Goal: Task Accomplishment & Management: Manage account settings

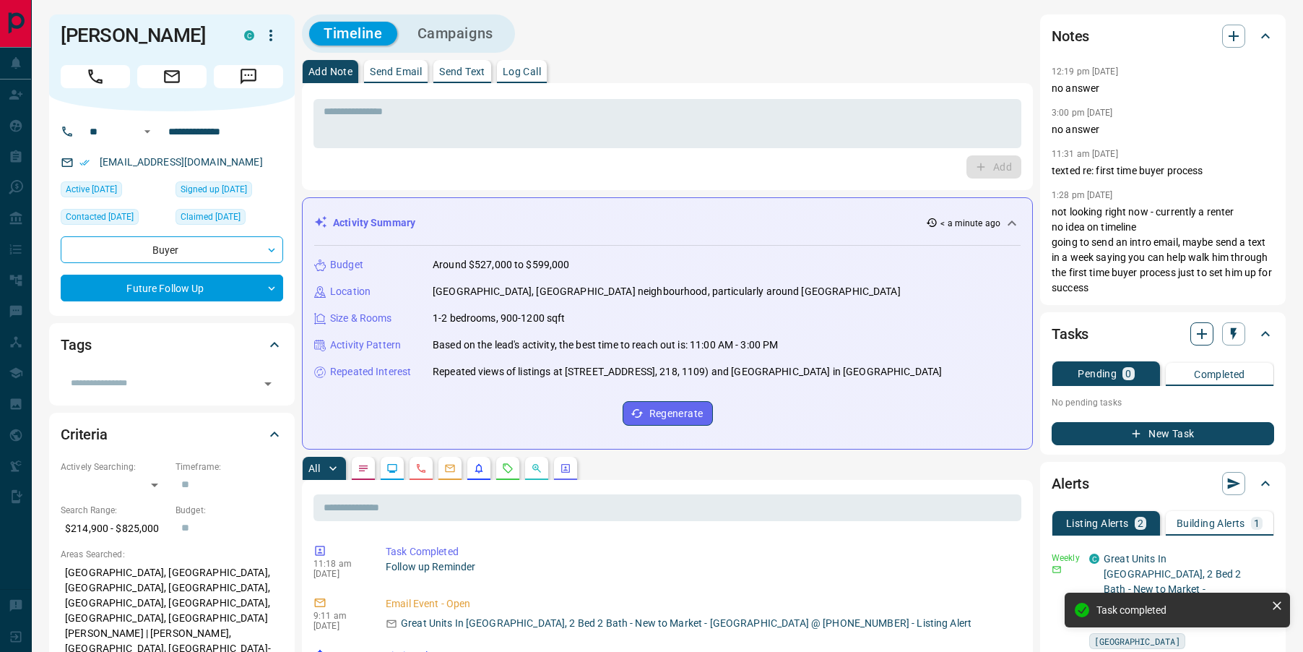
click at [1207, 335] on icon "button" at bounding box center [1202, 333] width 17 height 17
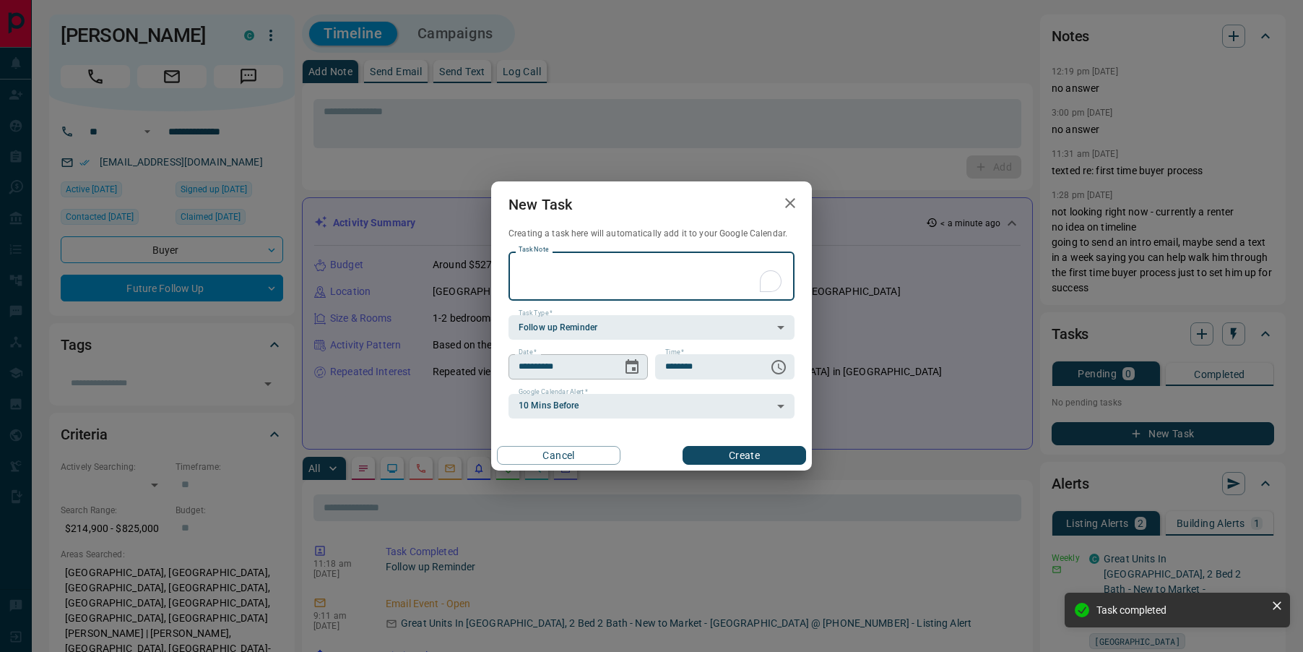
click at [634, 368] on icon "Choose date, selected date is Aug 20, 2025" at bounding box center [632, 366] width 13 height 14
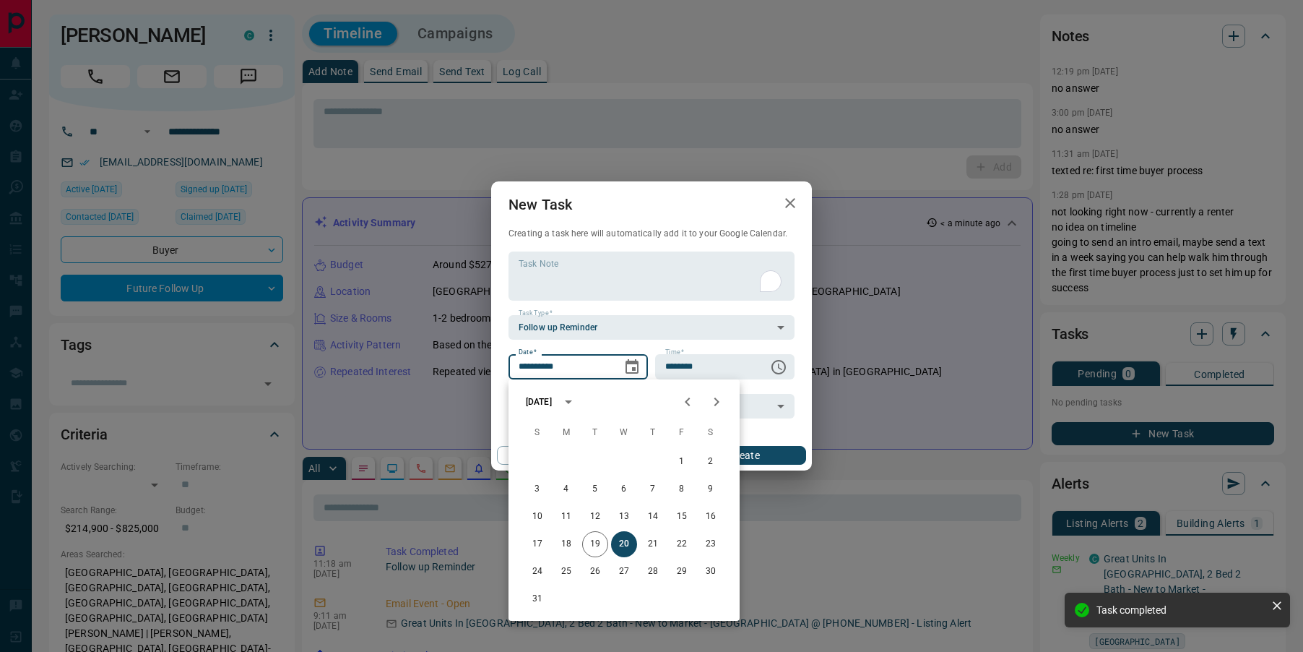
click at [717, 402] on icon "Next month" at bounding box center [717, 401] width 5 height 9
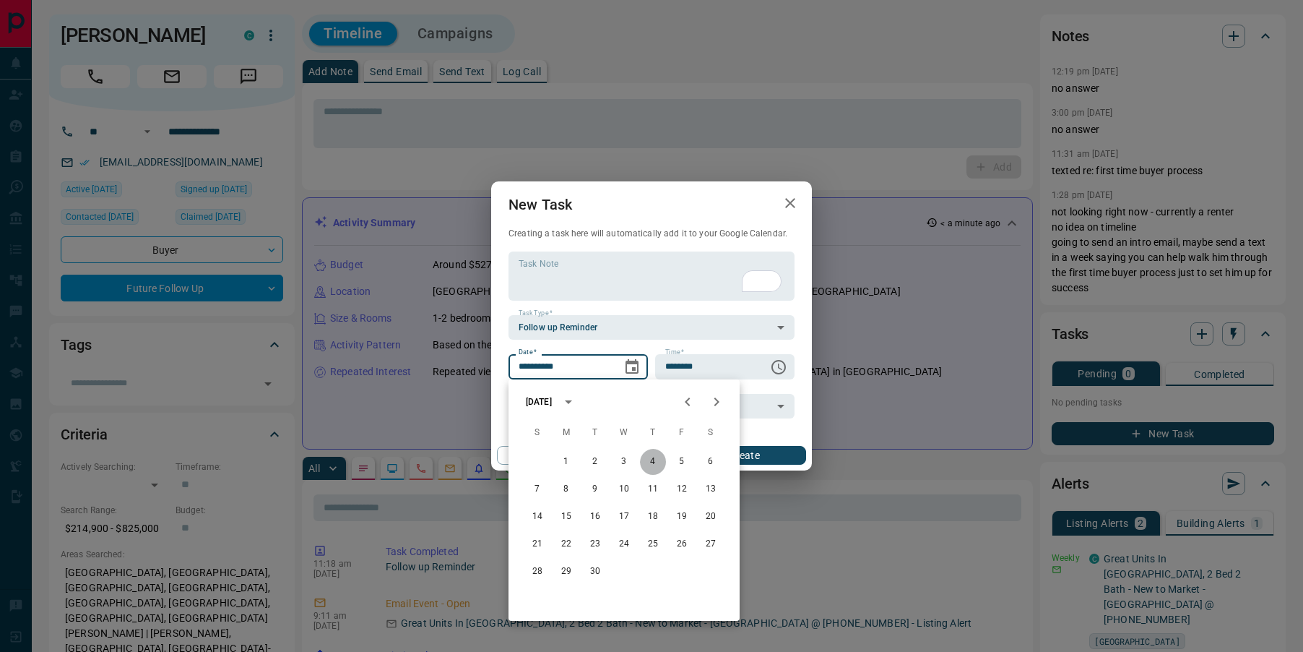
click at [654, 457] on button "4" at bounding box center [653, 462] width 26 height 26
type input "**********"
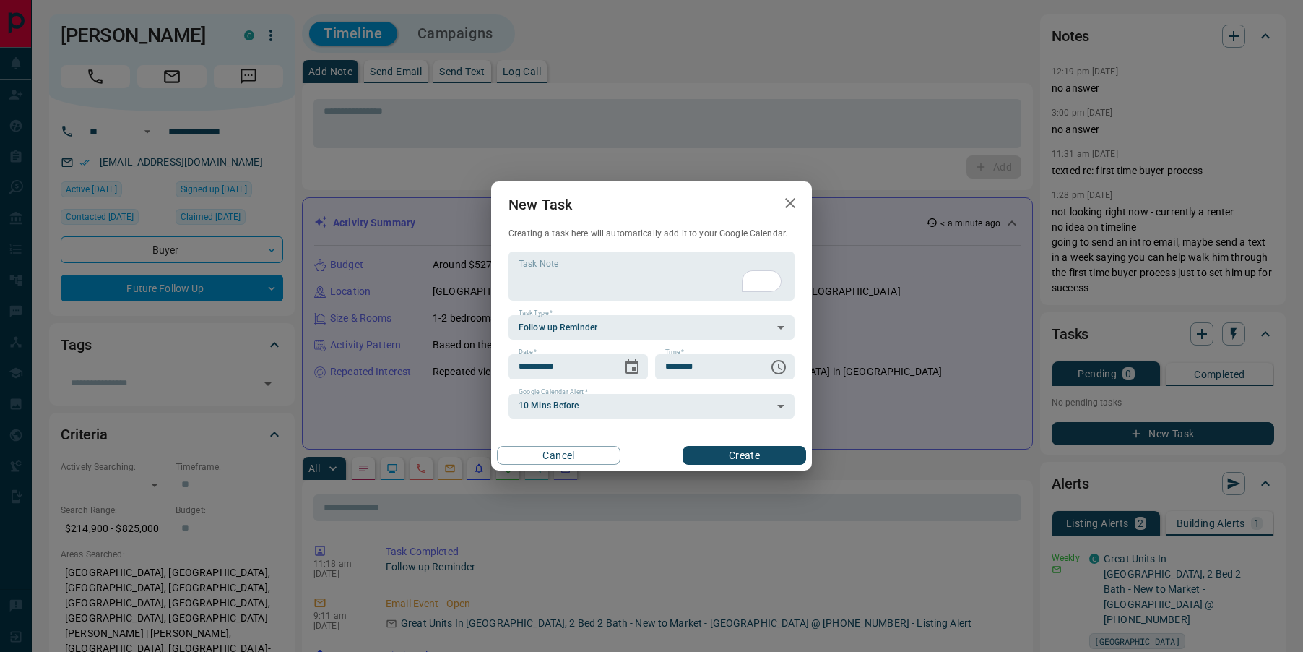
click at [730, 461] on button "Create" at bounding box center [745, 455] width 124 height 19
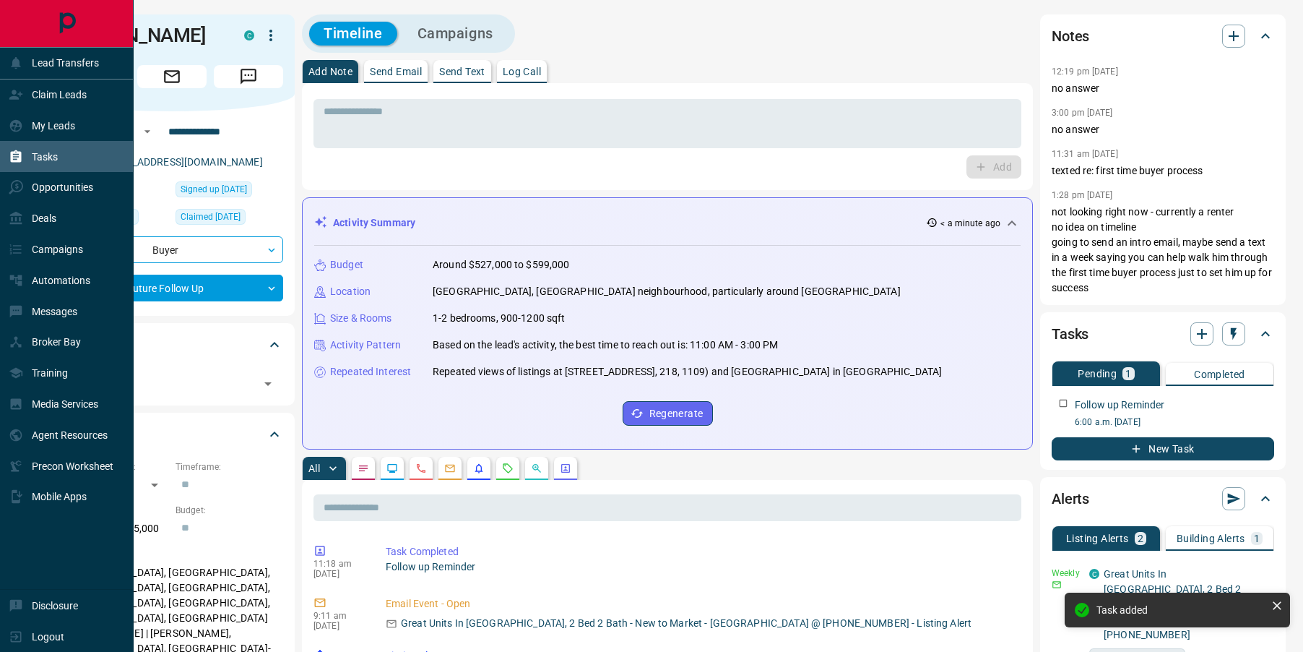
click at [27, 157] on div "Tasks" at bounding box center [33, 157] width 49 height 24
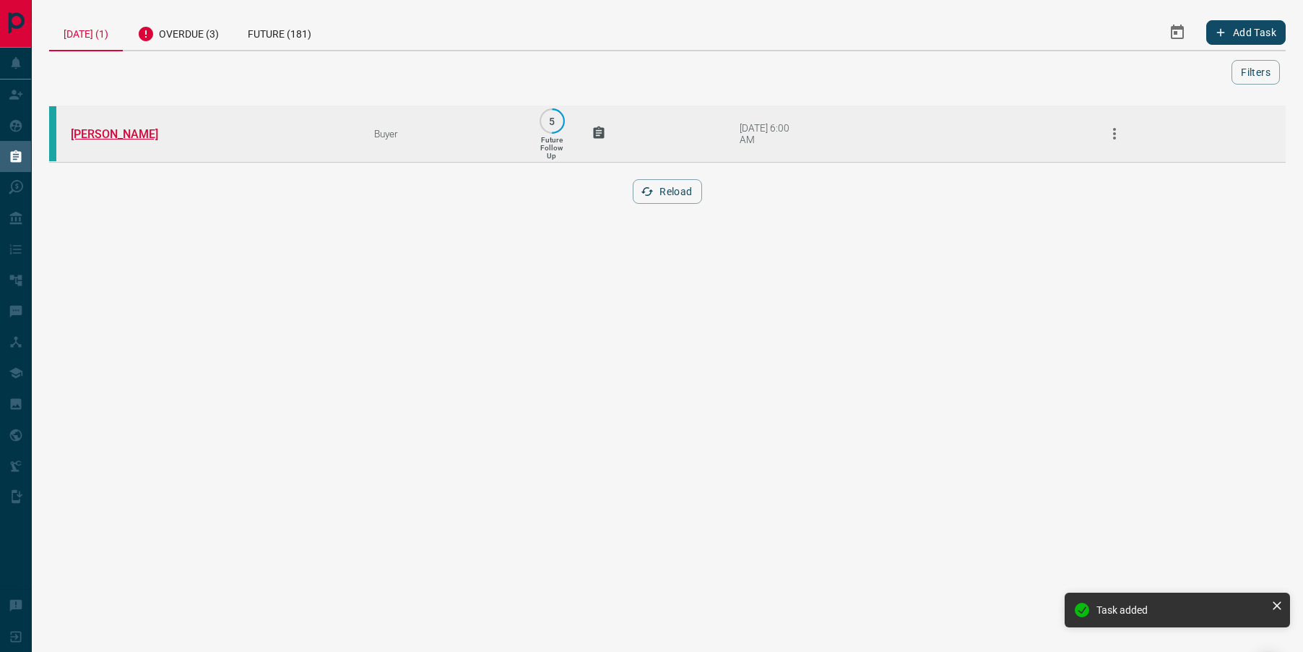
click at [91, 136] on link "[PERSON_NAME]" at bounding box center [125, 134] width 108 height 14
